Goal: Complete application form

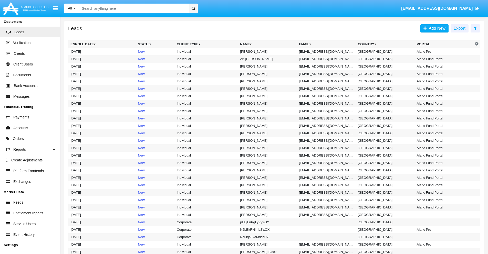
click at [475, 28] on icon at bounding box center [474, 28] width 3 height 4
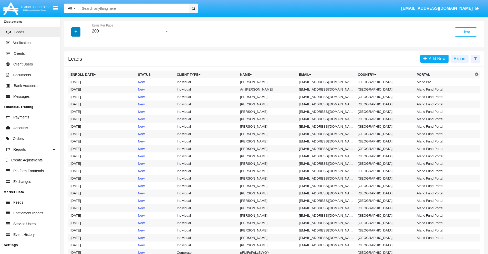
click at [76, 32] on icon "button" at bounding box center [75, 32] width 3 height 4
click at [80, 65] on span "Email" at bounding box center [79, 65] width 10 height 6
click at [70, 67] on input "Email" at bounding box center [70, 67] width 0 height 0
checkbox input "true"
click at [76, 32] on icon "button" at bounding box center [75, 32] width 3 height 4
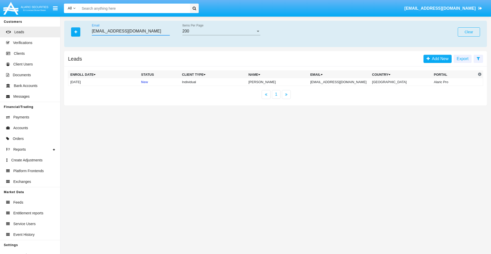
type input "[EMAIL_ADDRESS][DOMAIN_NAME]"
click at [343, 82] on td "hoea_o@r1k1bios.au" at bounding box center [339, 82] width 62 height 8
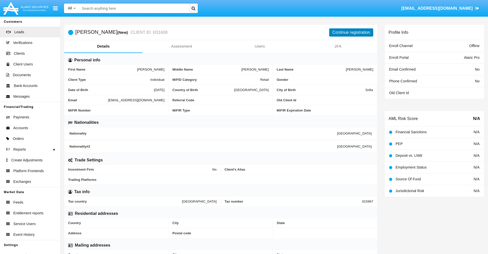
click at [351, 32] on button "Continue registration" at bounding box center [351, 32] width 44 height 8
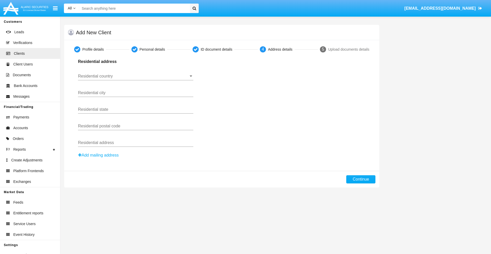
click at [136, 76] on input "Residential country" at bounding box center [135, 76] width 115 height 5
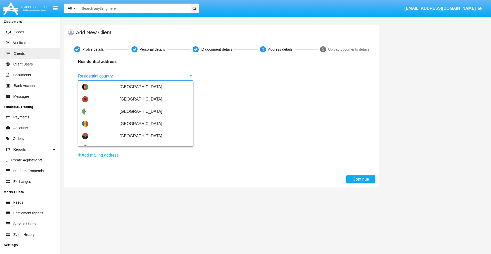
scroll to position [303, 0]
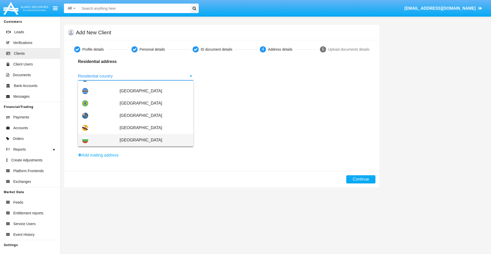
click at [152, 140] on span "[GEOGRAPHIC_DATA]" at bounding box center [155, 140] width 70 height 12
type input "[GEOGRAPHIC_DATA]"
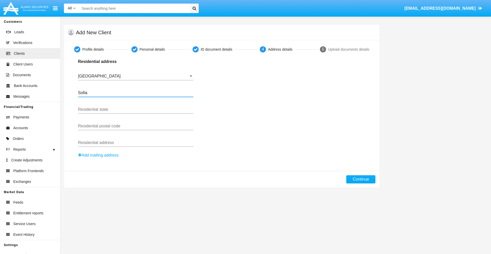
type input "Sofia"
type input "1000"
type input "Vasil Levski"
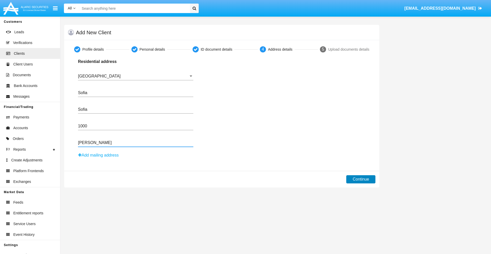
click at [361, 179] on button "Continue" at bounding box center [361, 179] width 29 height 8
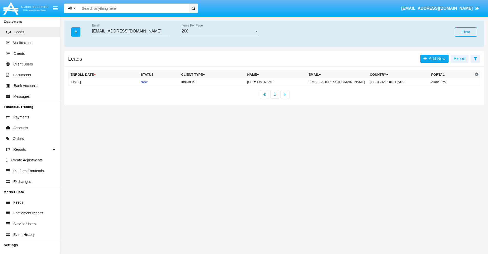
click at [465, 32] on button "Clear" at bounding box center [465, 31] width 22 height 9
click at [436, 59] on span "Add New" at bounding box center [435, 59] width 19 height 4
